Goal: Transaction & Acquisition: Purchase product/service

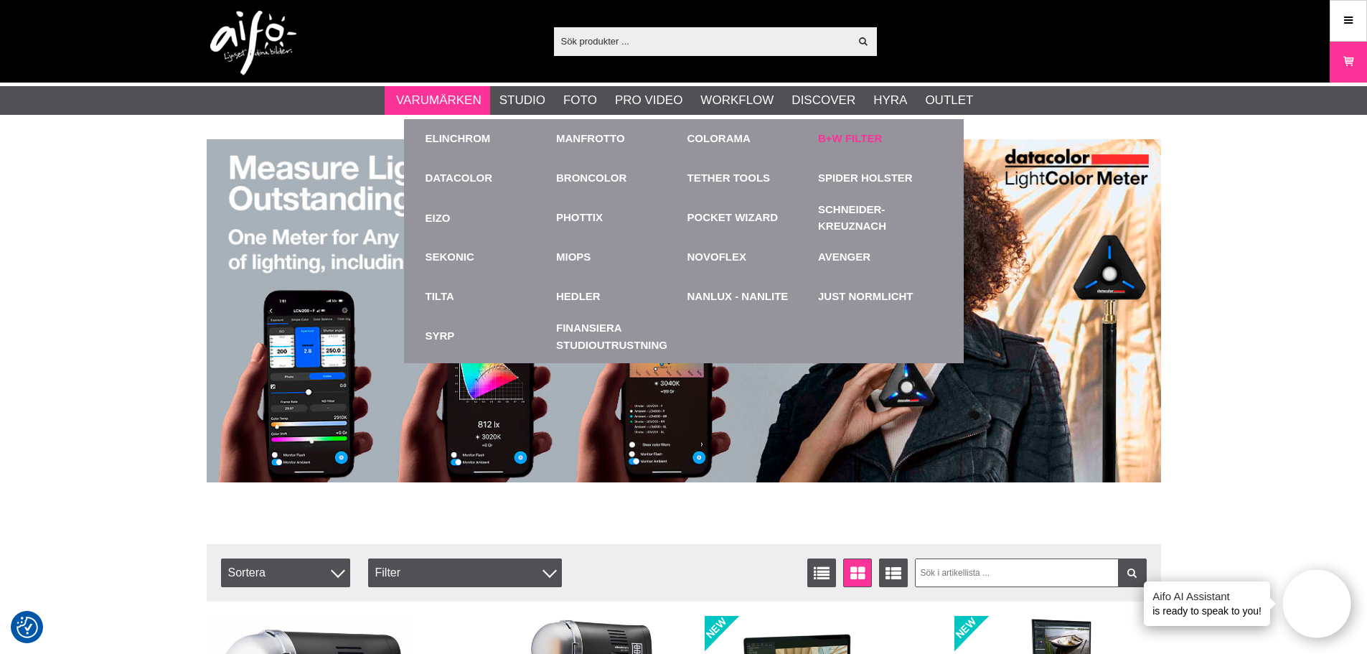
click at [836, 136] on link "B+W Filter" at bounding box center [850, 139] width 64 height 17
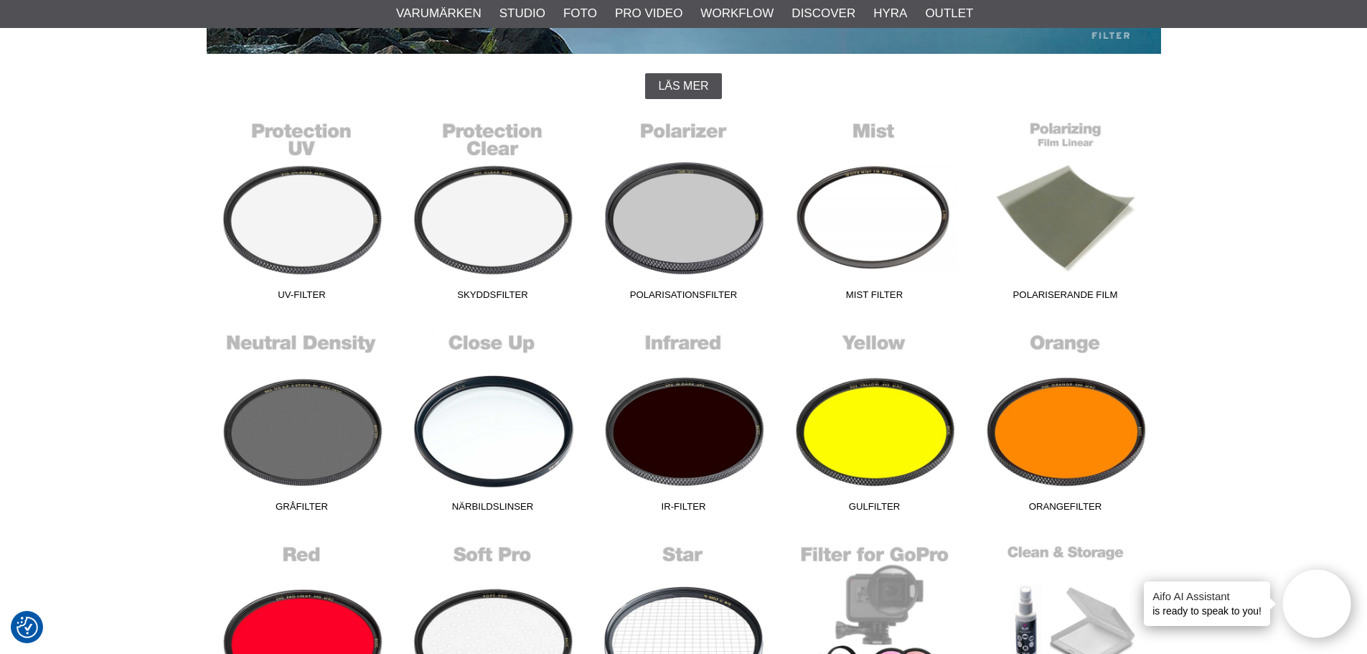
scroll to position [359, 0]
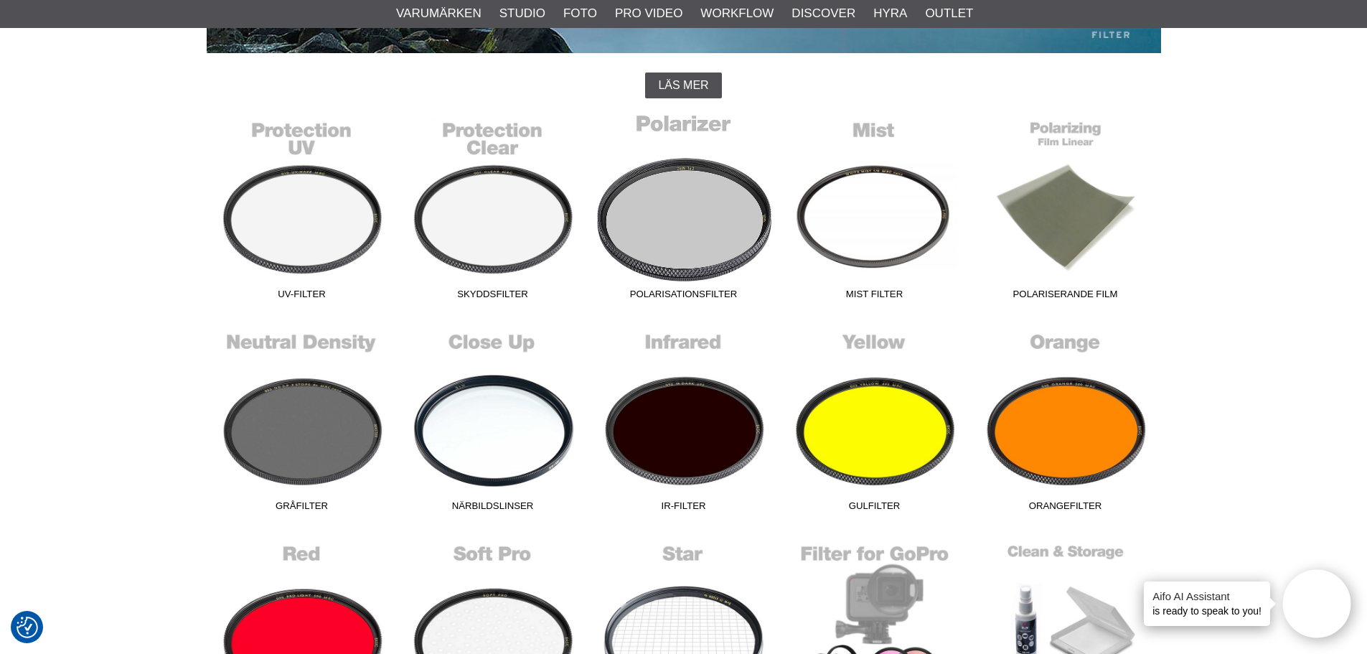
click at [676, 289] on span "Polarisationsfilter" at bounding box center [683, 296] width 191 height 19
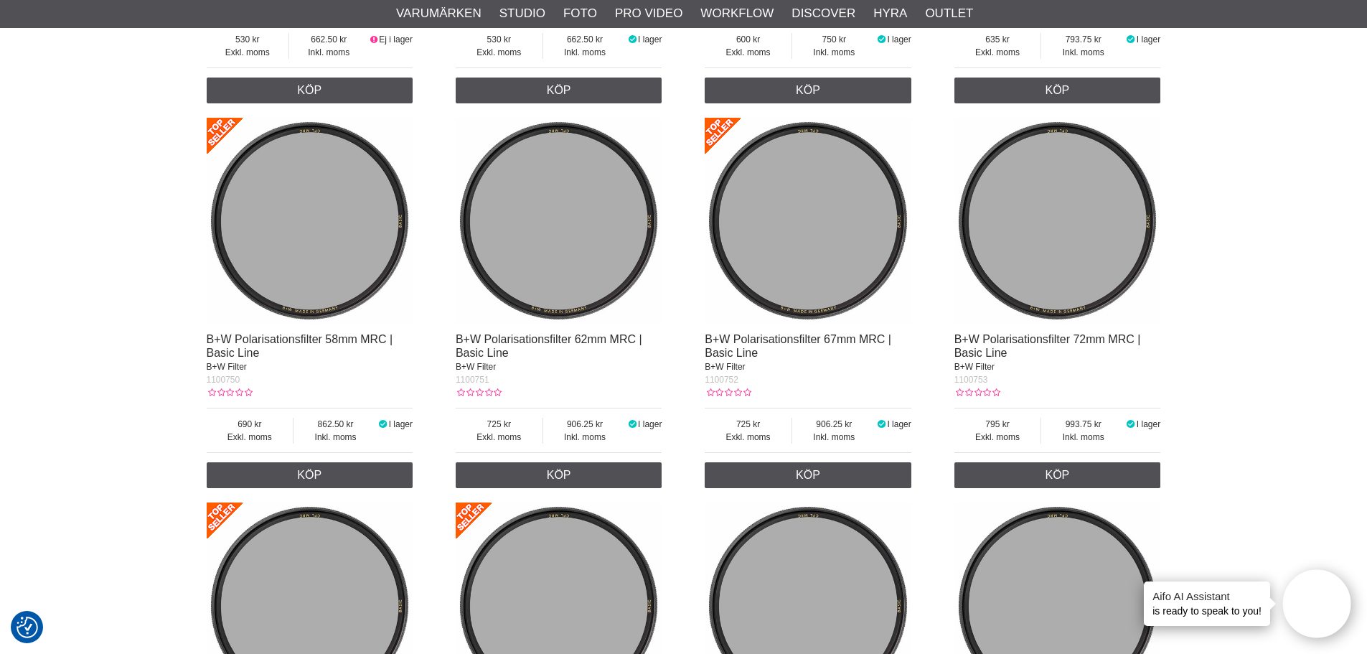
scroll to position [1363, 0]
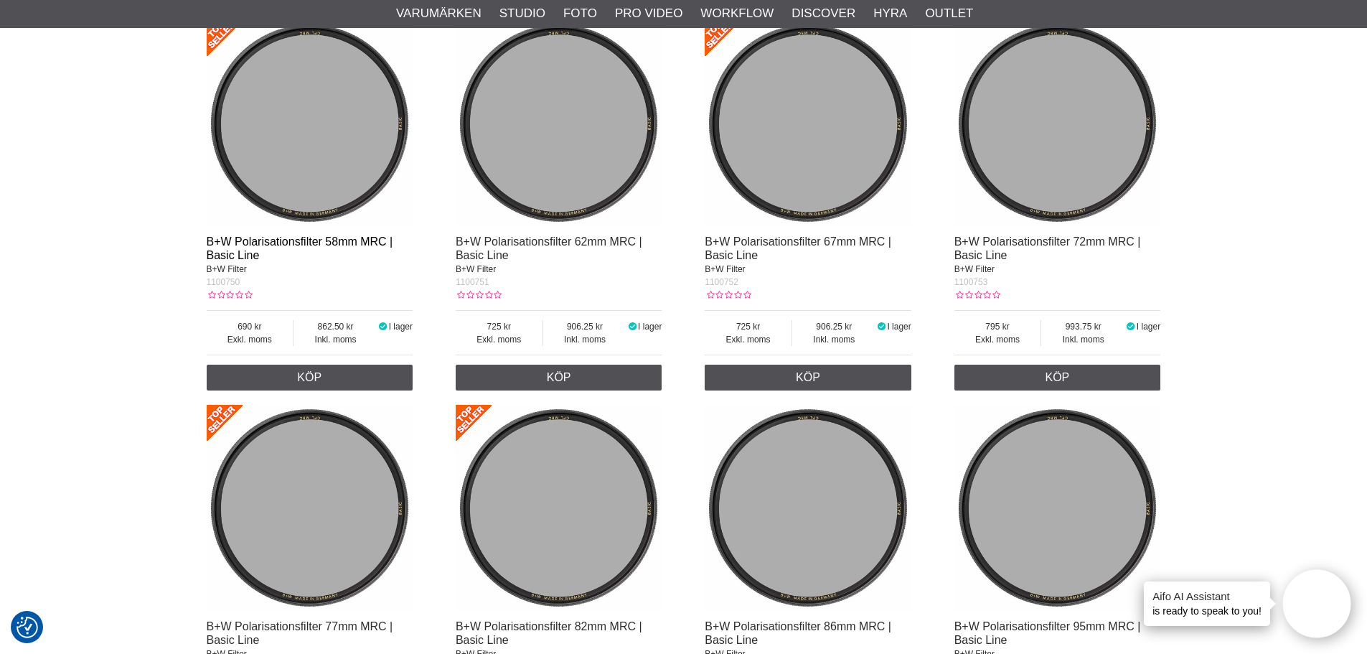
click at [268, 241] on link "B+W Polarisationsfilter 58mm MRC | Basic Line" at bounding box center [300, 248] width 187 height 26
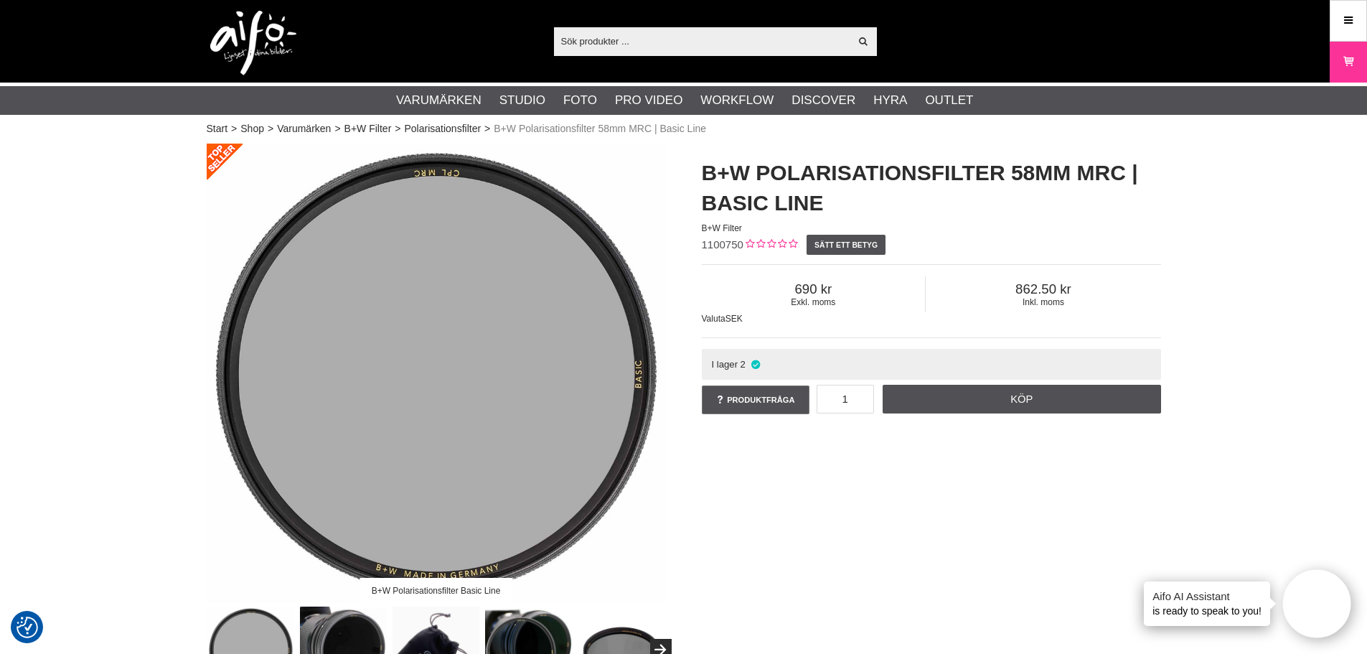
click at [595, 34] on input "text" at bounding box center [702, 41] width 296 height 22
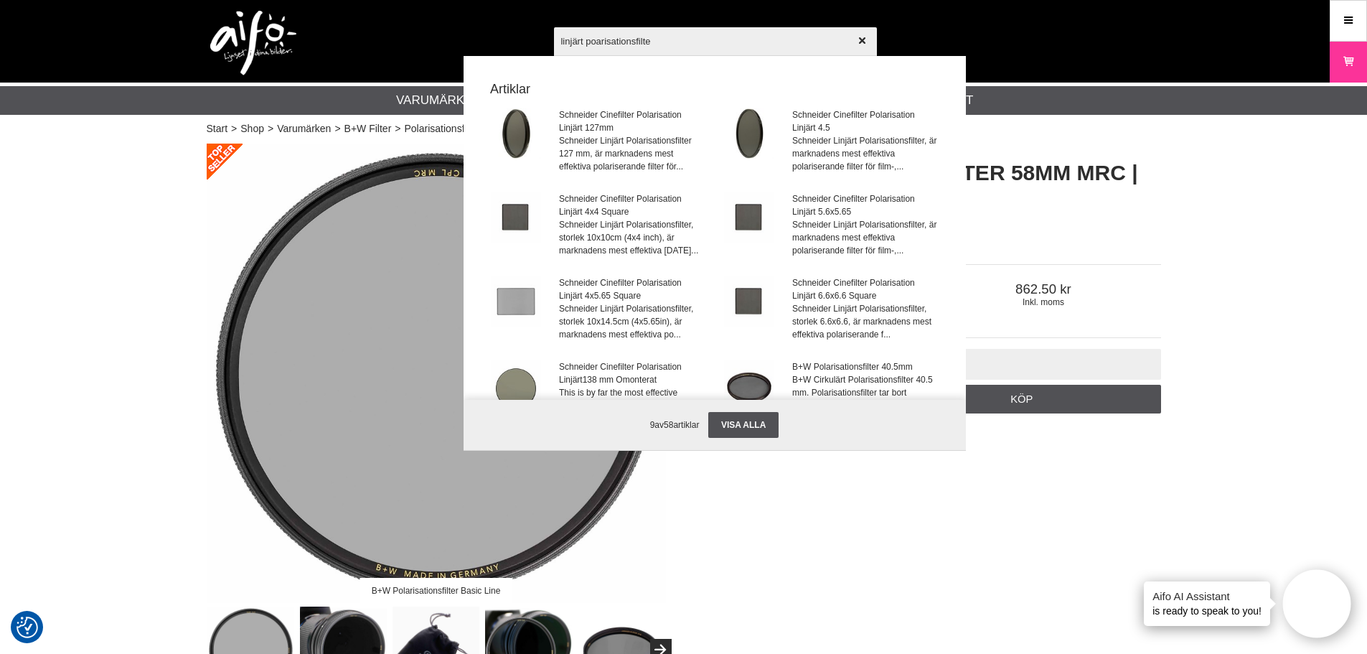
type input "linjärt poarisationsfilter"
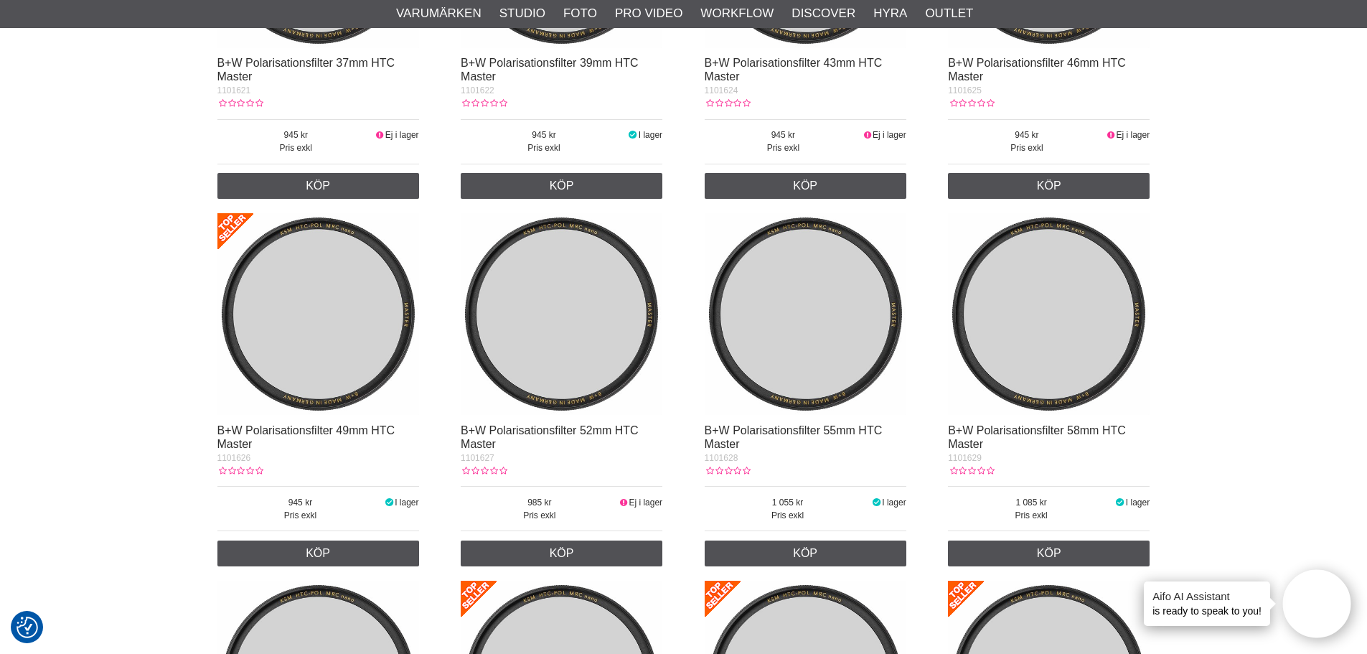
scroll to position [1291, 0]
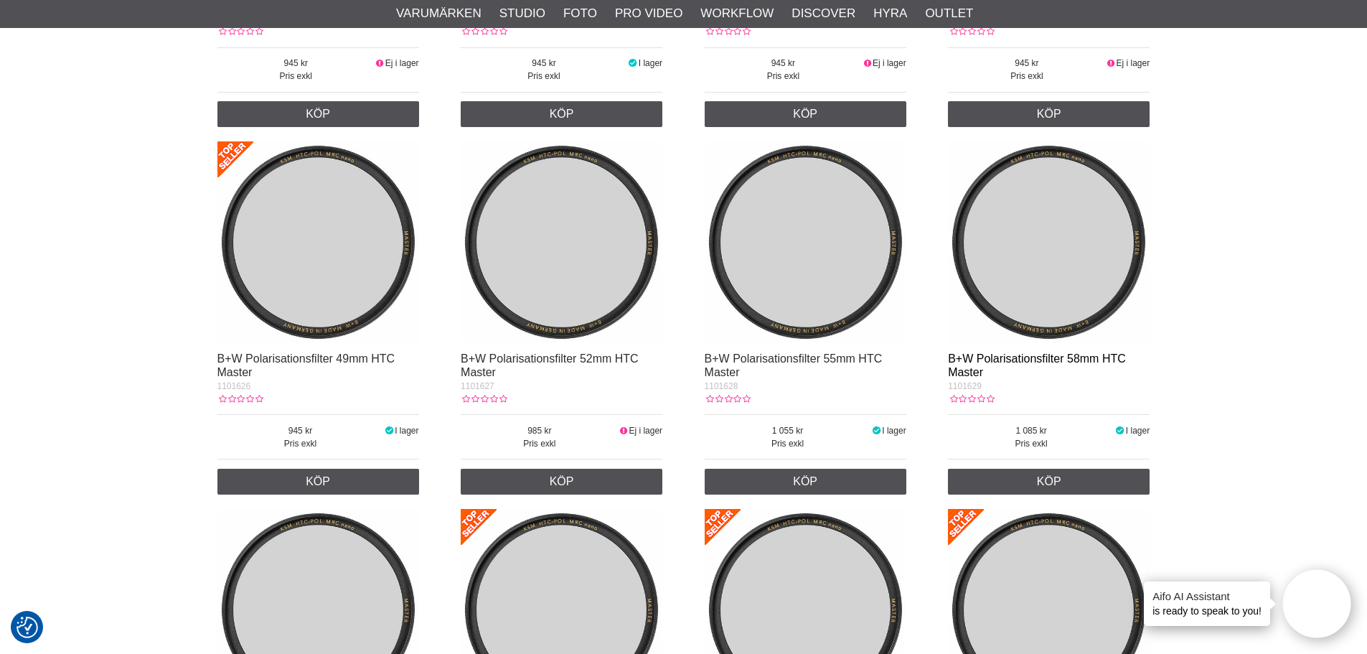
click at [1031, 357] on link "B+W Polarisationsfilter 58mm HTC Master" at bounding box center [1037, 365] width 178 height 26
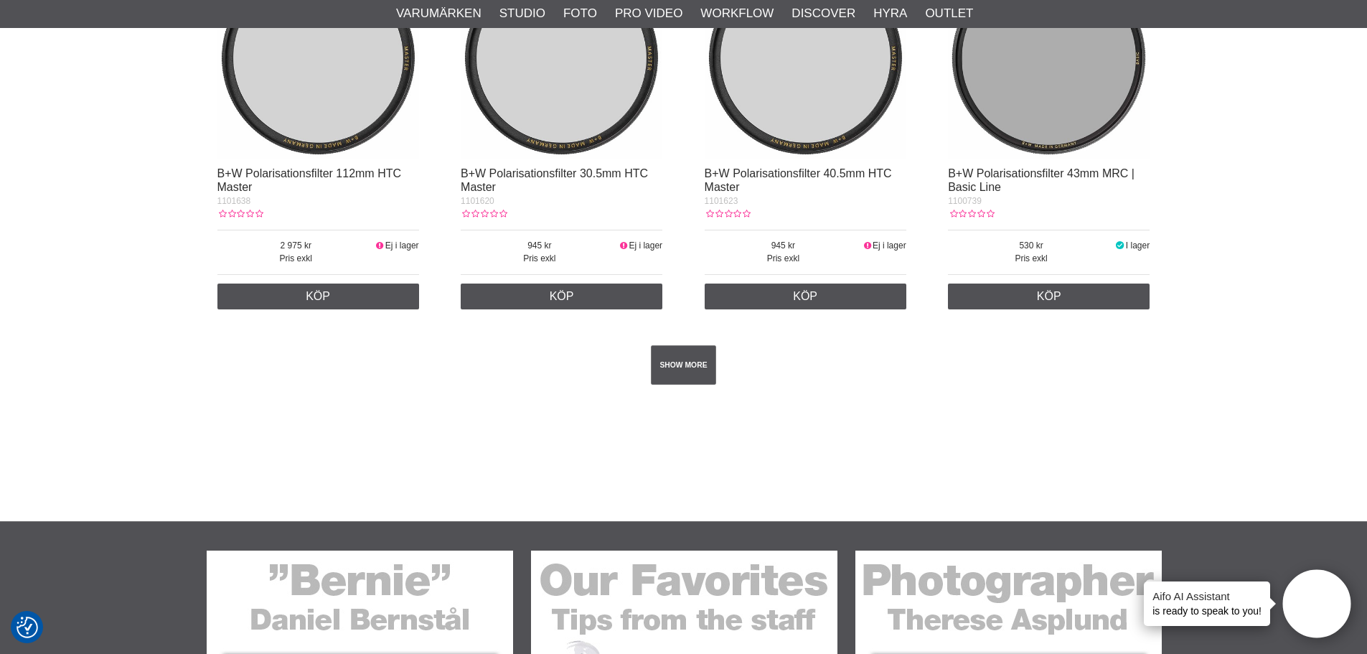
scroll to position [2583, 0]
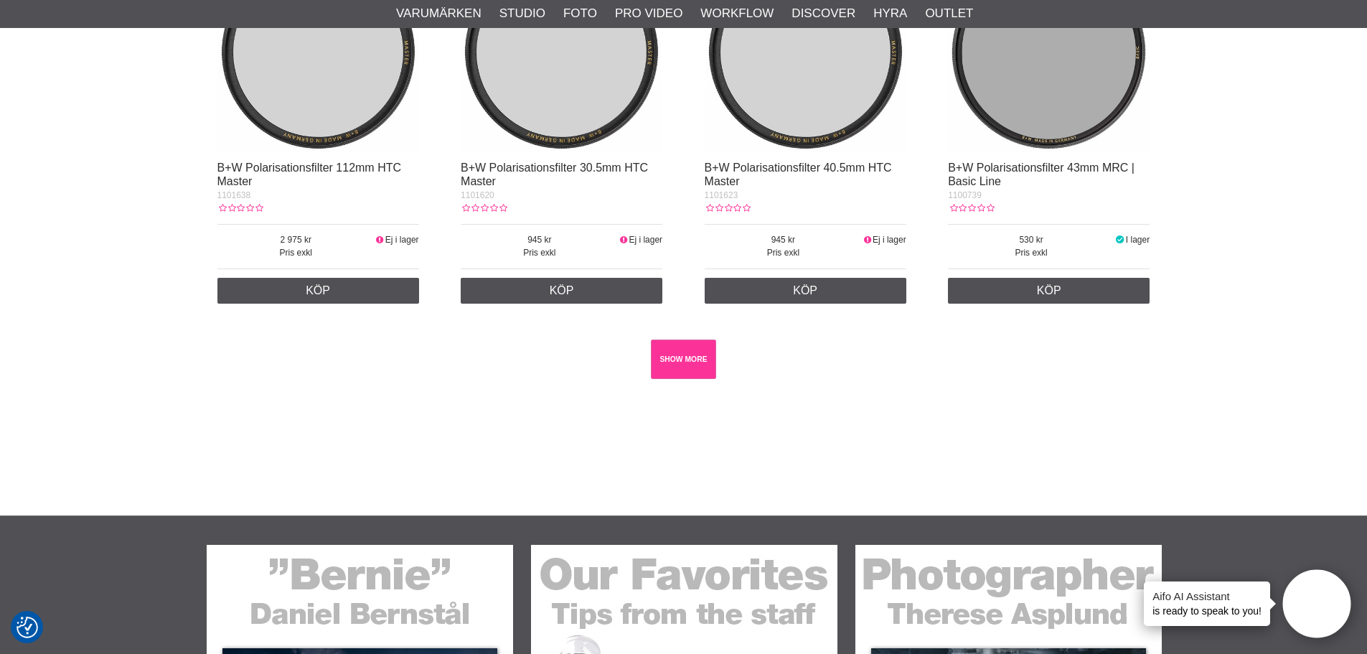
click at [694, 358] on link "SHOW MORE" at bounding box center [683, 358] width 65 height 39
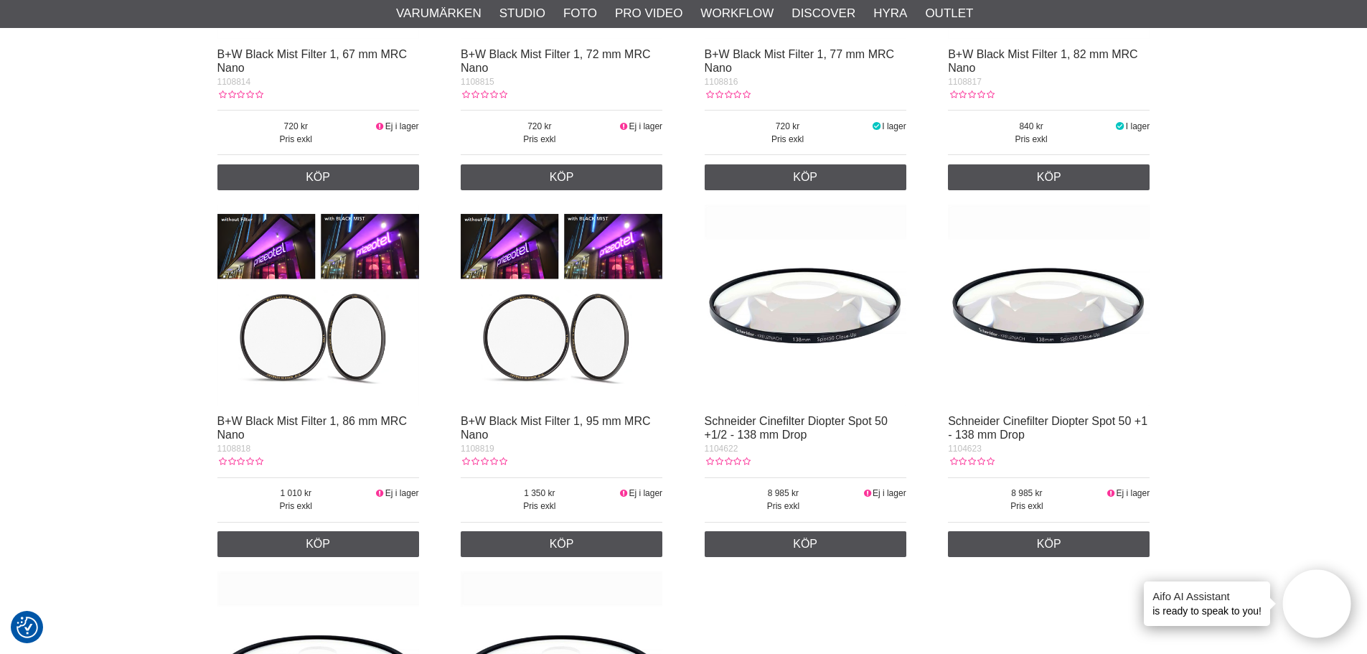
scroll to position [23658, 0]
